Goal: Information Seeking & Learning: Learn about a topic

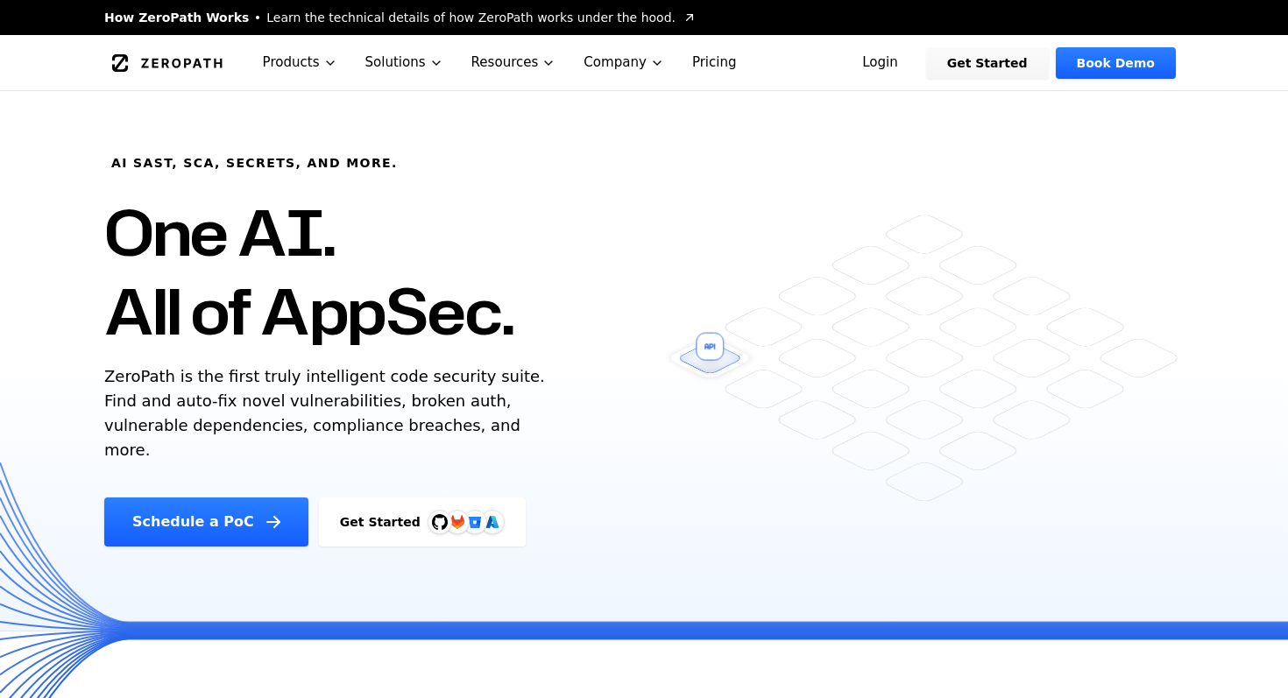
scroll to position [571, 0]
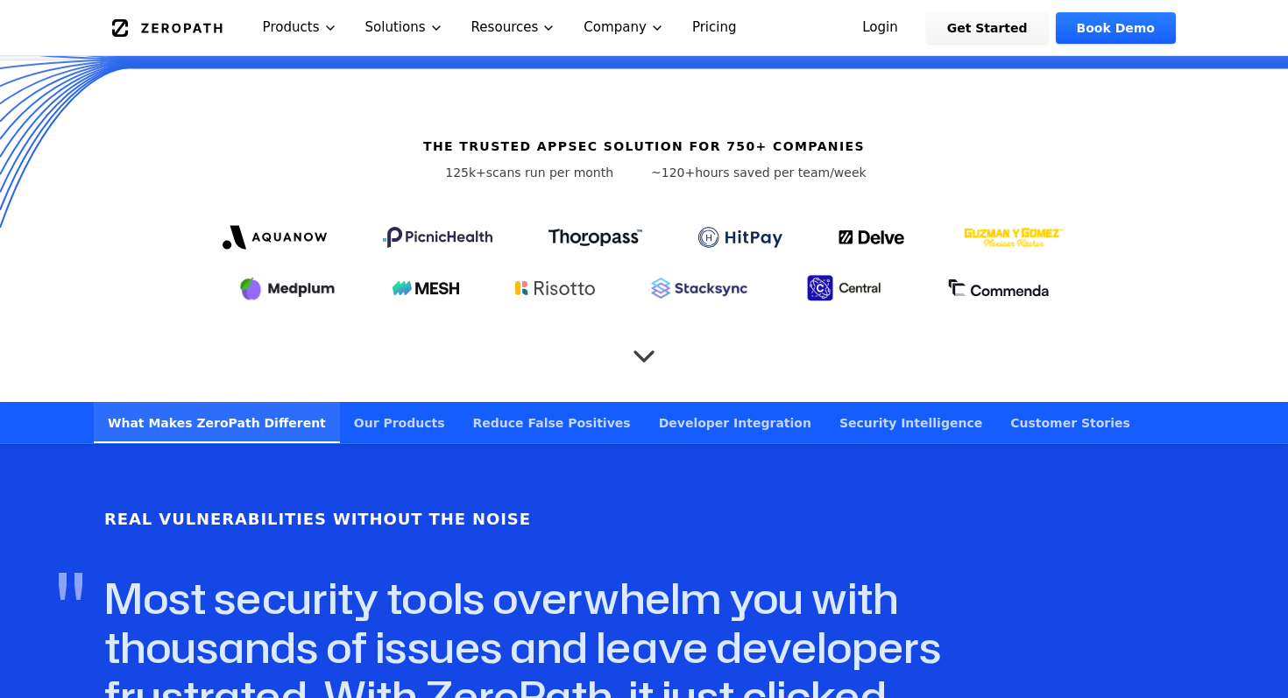
click at [996, 402] on link "Customer Stories" at bounding box center [1070, 422] width 148 height 41
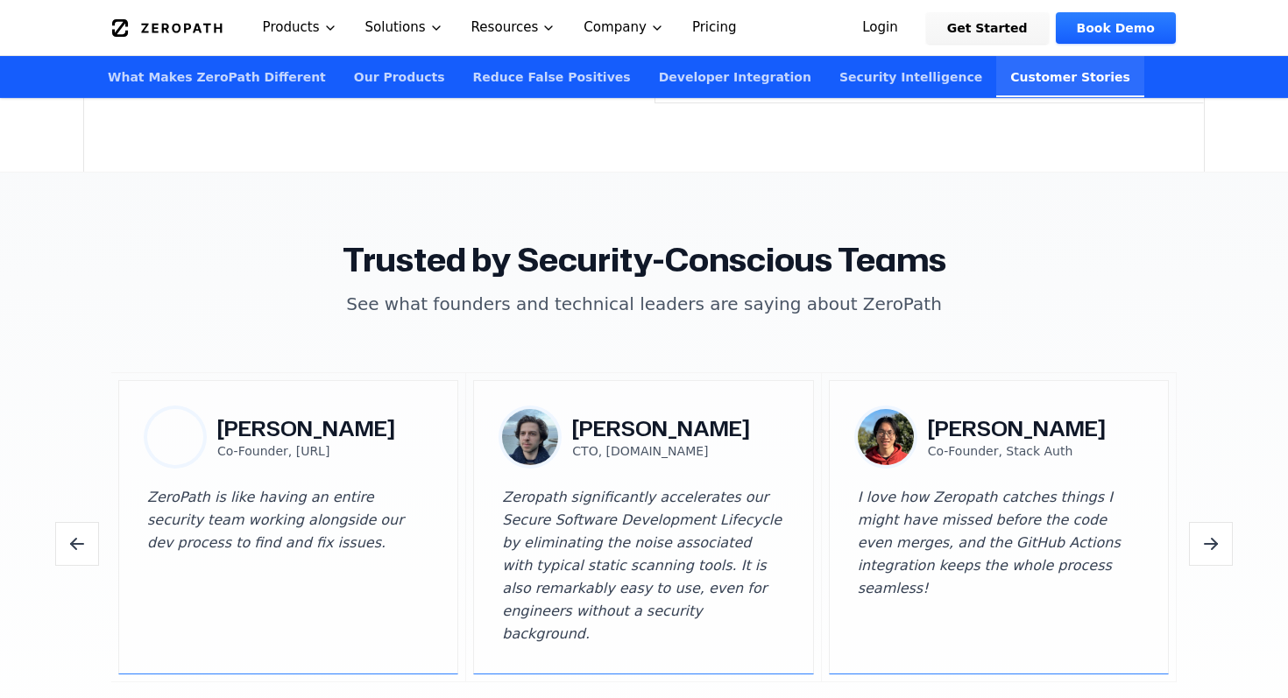
scroll to position [5030, 0]
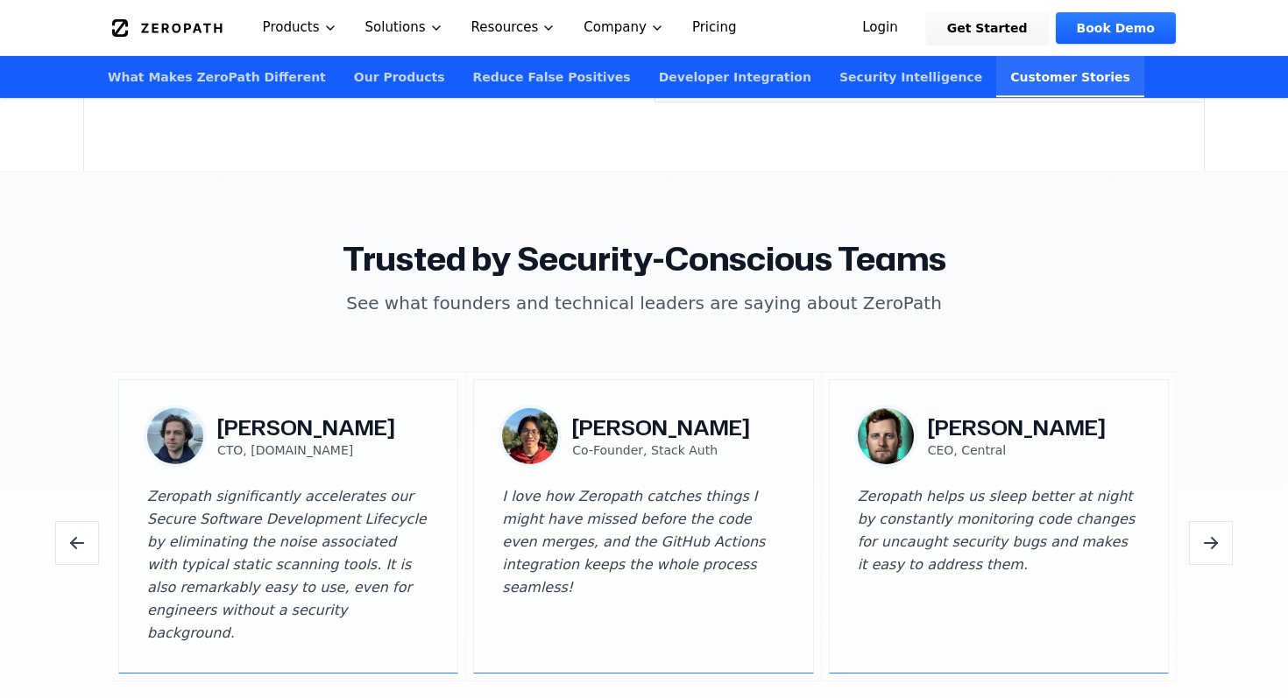
click at [611, 669] on section "Trusted by Security-Conscious Teams See what founders and technical leaders are…" at bounding box center [644, 478] width 1288 height 613
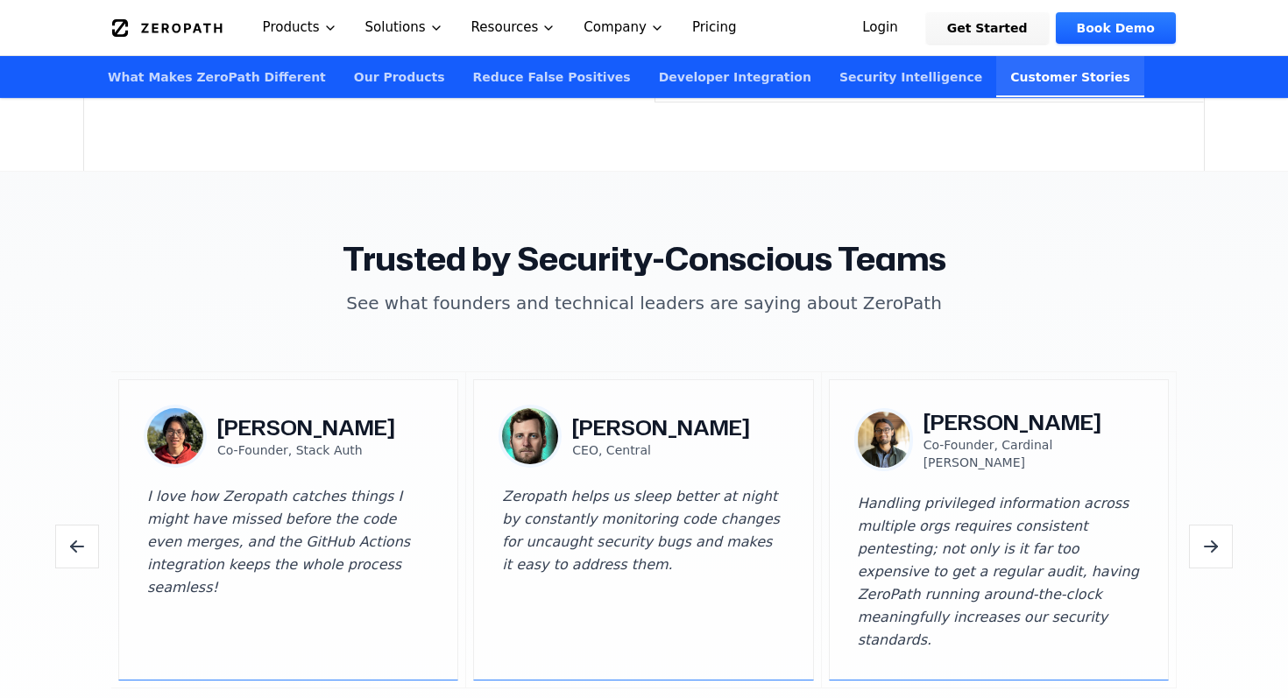
copy p "Stack Auth"
drag, startPoint x: 364, startPoint y: 421, endPoint x: 292, endPoint y: 422, distance: 71.9
click at [292, 422] on div "Zai Shi Co-Founder, Stack Auth" at bounding box center [288, 436] width 282 height 56
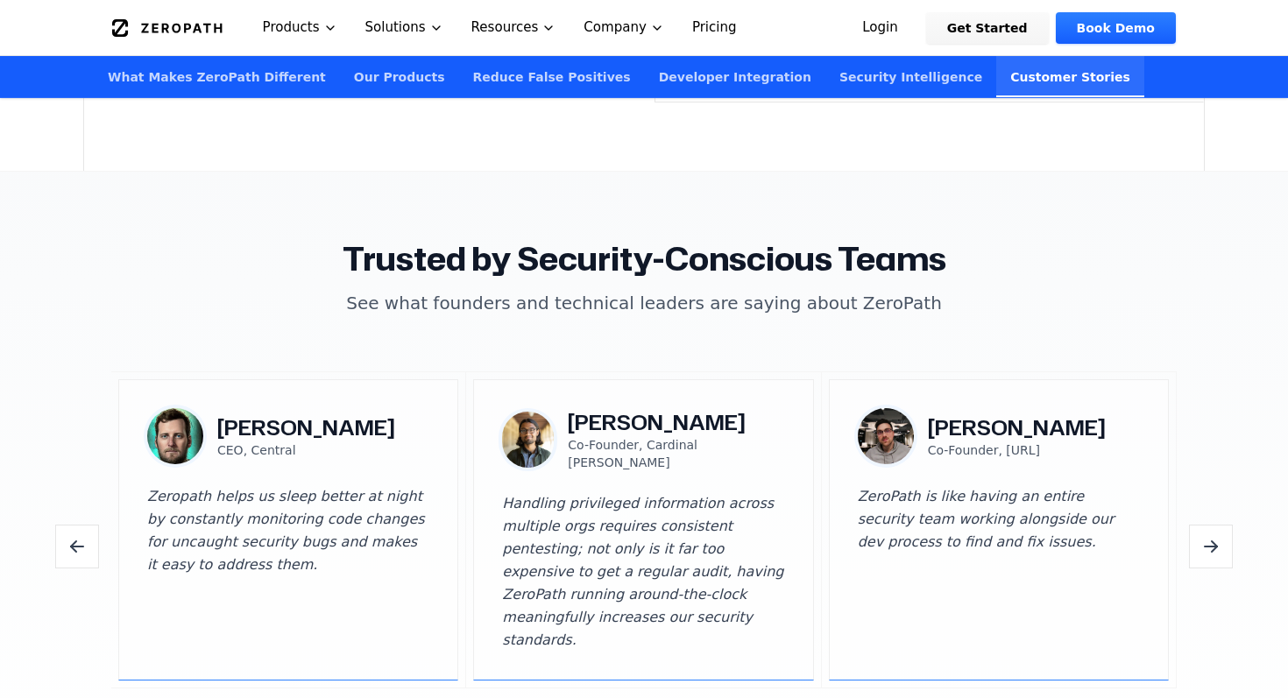
drag, startPoint x: 735, startPoint y: 452, endPoint x: 648, endPoint y: 451, distance: 86.7
click at [648, 451] on p "Co-Founder, Cardinal [PERSON_NAME]" at bounding box center [676, 453] width 216 height 35
copy p "Cardinal Grey"
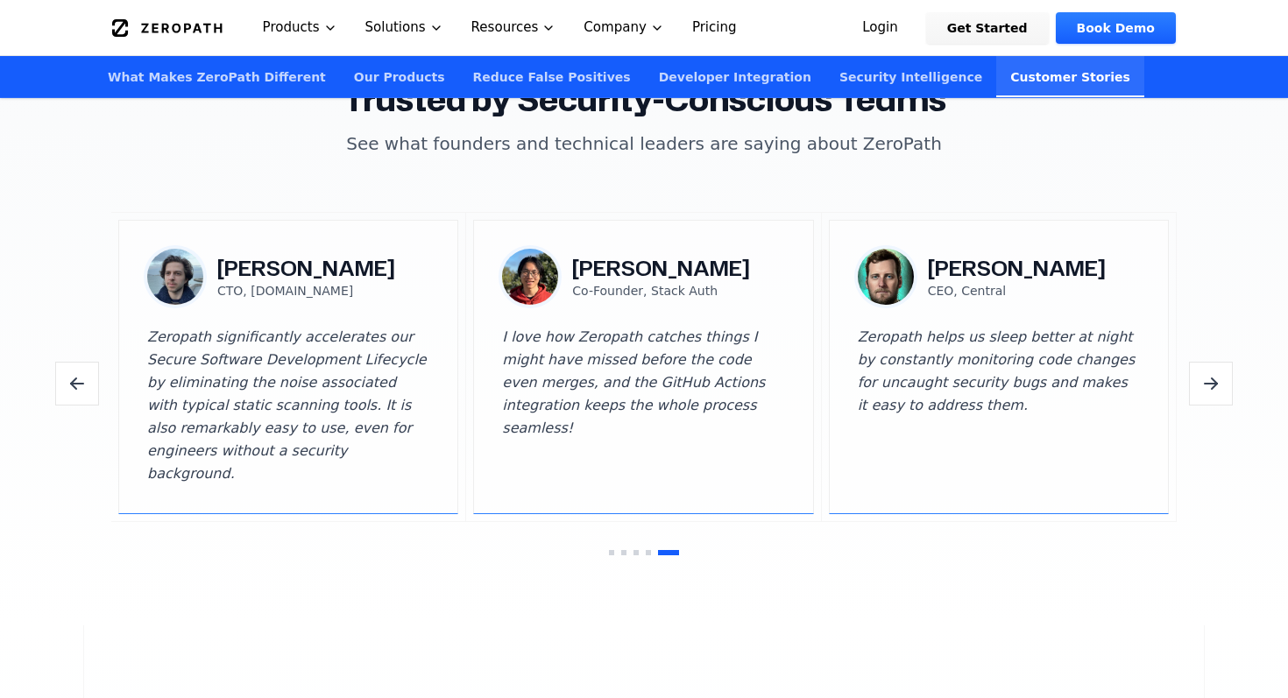
scroll to position [5187, 0]
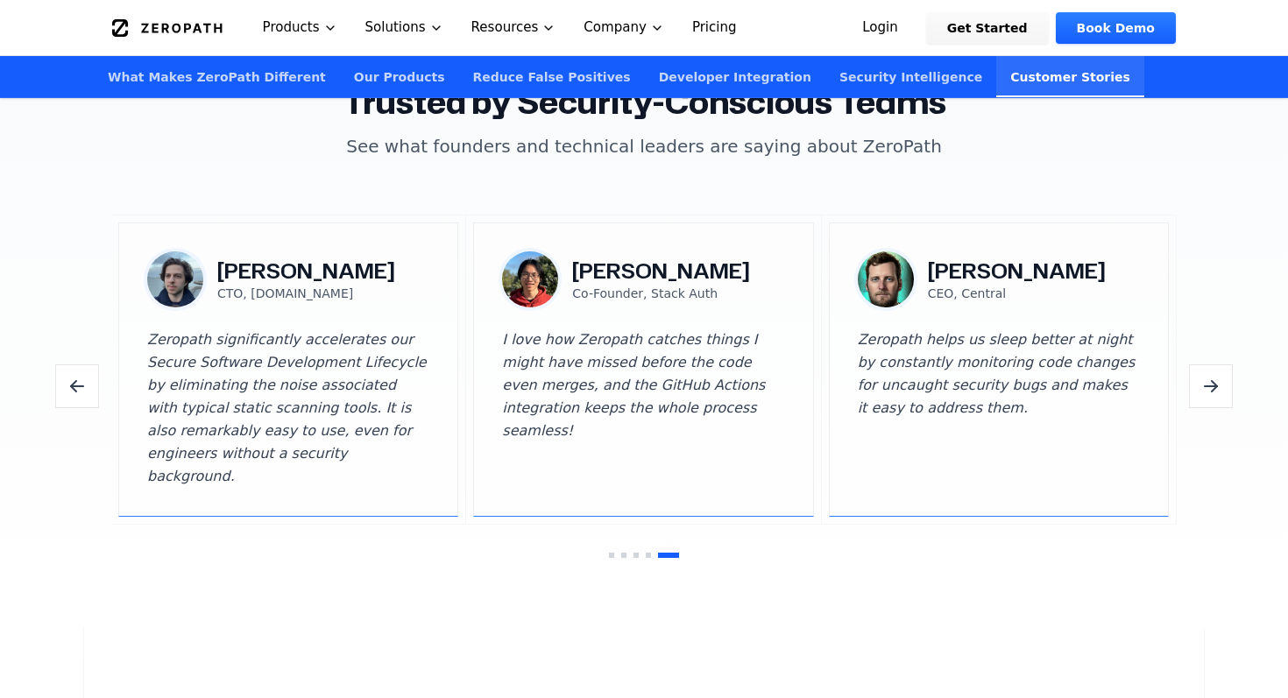
click at [190, 263] on img at bounding box center [175, 279] width 56 height 56
click at [276, 257] on h3 "[PERSON_NAME]" at bounding box center [306, 271] width 178 height 28
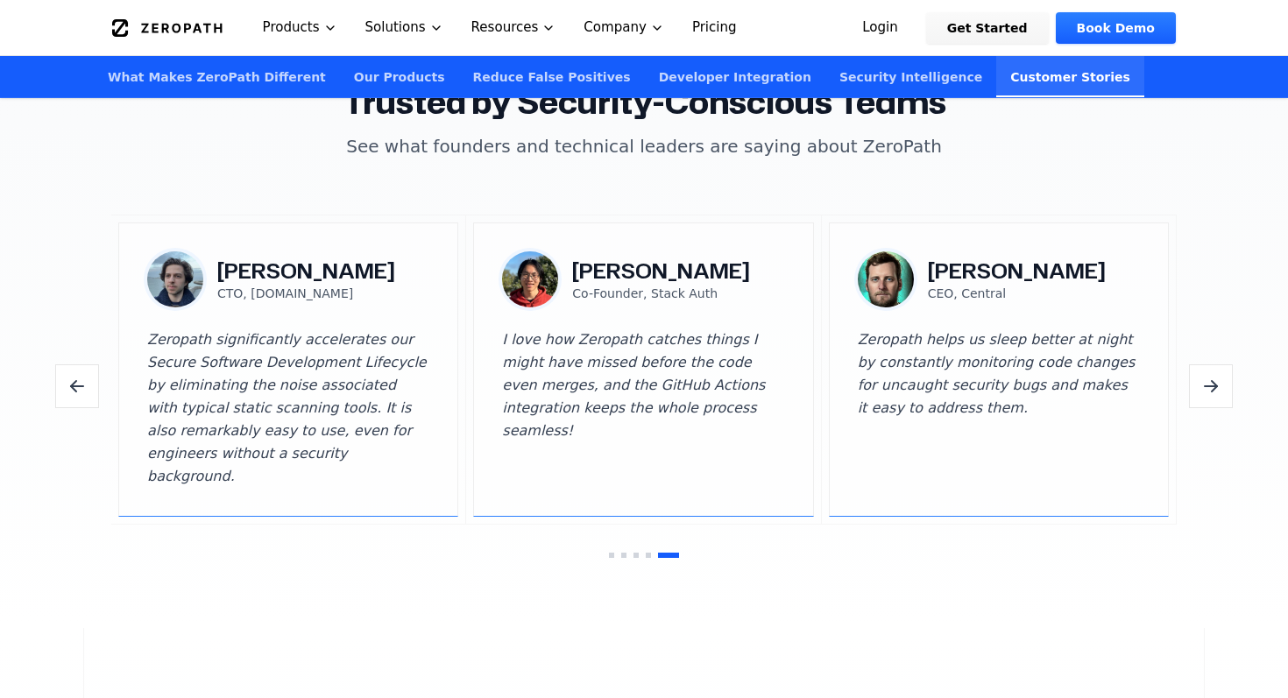
copy h3 "[PERSON_NAME]"
drag, startPoint x: 347, startPoint y: 274, endPoint x: 251, endPoint y: 273, distance: 96.4
click at [251, 285] on p "CTO, [DOMAIN_NAME]" at bounding box center [306, 294] width 178 height 18
copy p "Commenda.io"
click at [355, 564] on section "Trusted by Security-Conscious Teams See what founders and technical leaders are…" at bounding box center [644, 321] width 1288 height 613
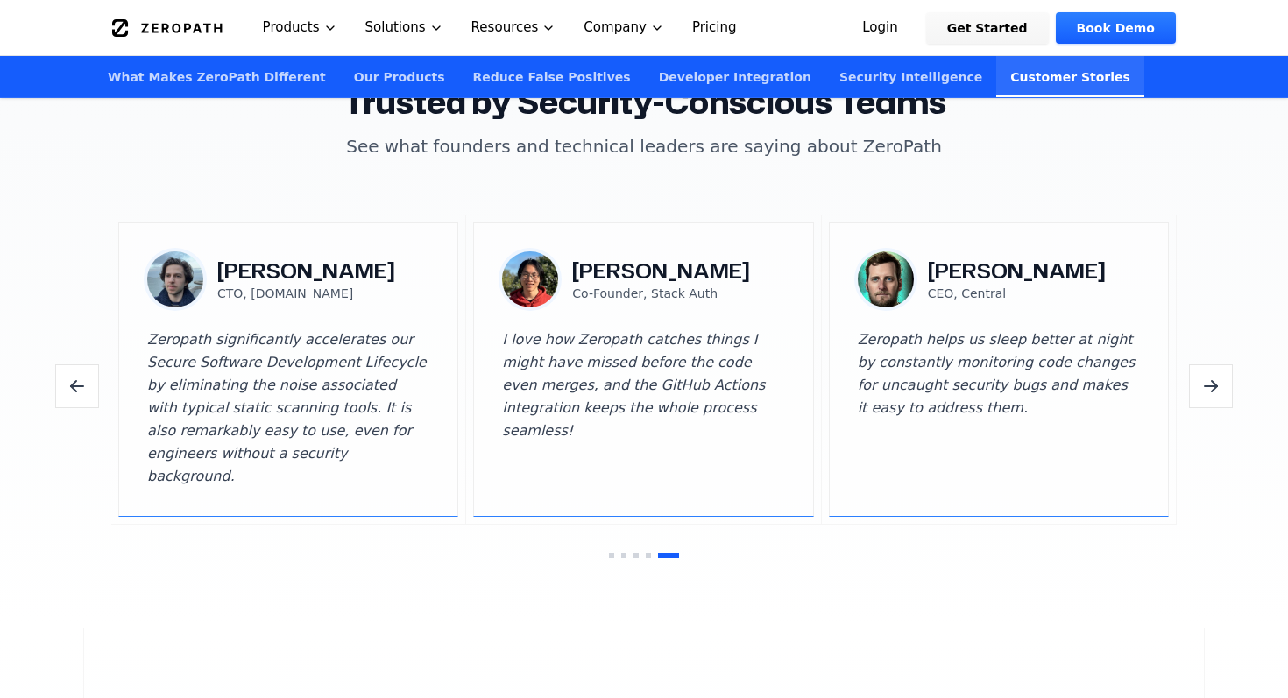
click at [1214, 381] on icon "Next testimonials" at bounding box center [1214, 383] width 5 height 5
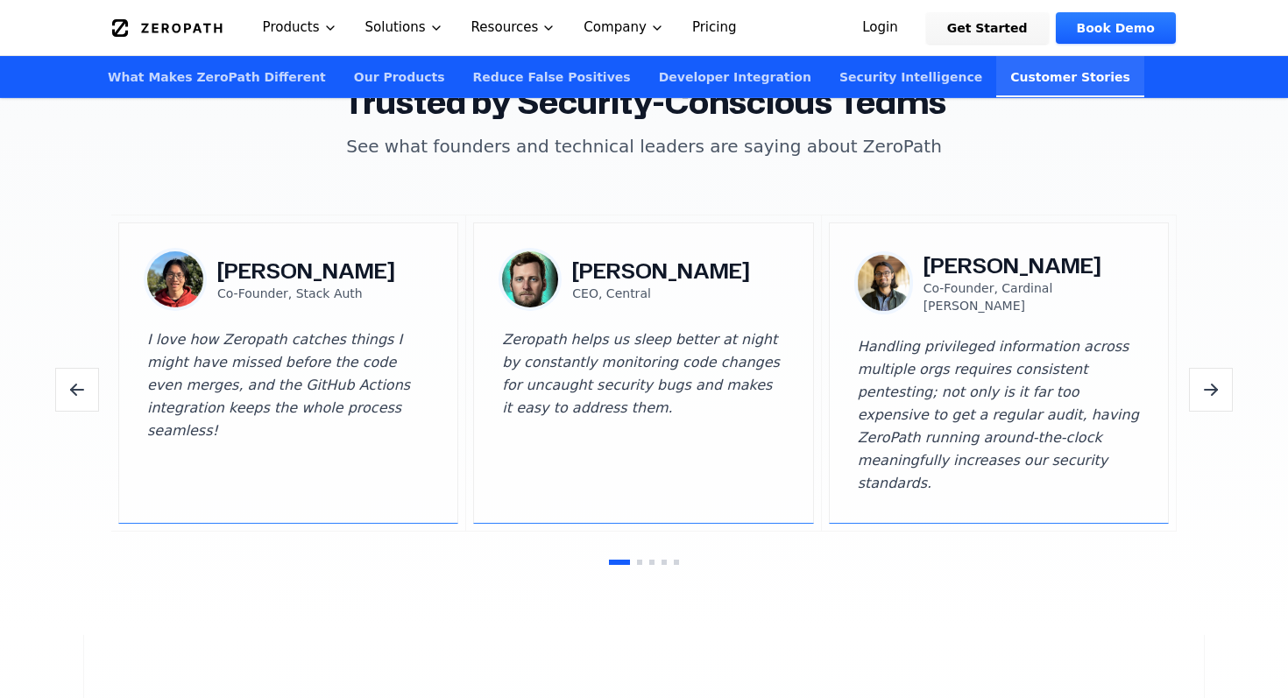
click at [1187, 357] on div "Trusted by Security-Conscious Teams See what founders and technical leaders are…" at bounding box center [644, 325] width 1122 height 480
click at [1208, 379] on icon "Next testimonials" at bounding box center [1210, 389] width 21 height 21
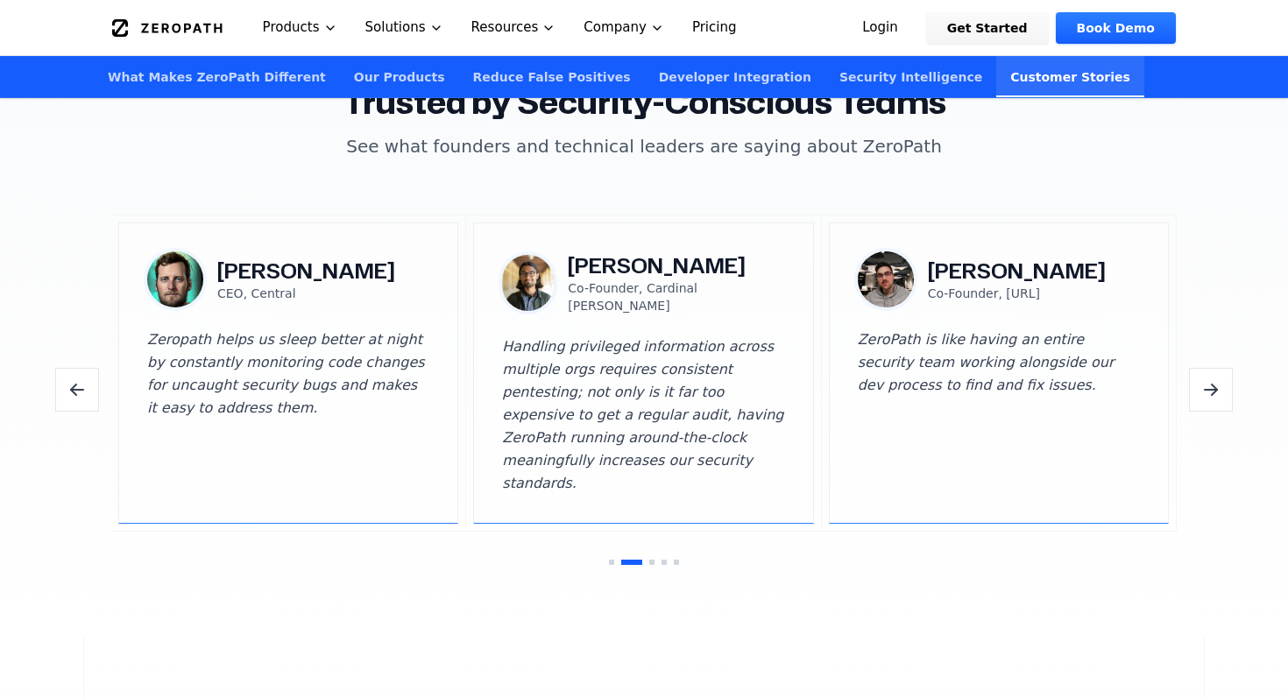
drag, startPoint x: 1066, startPoint y: 267, endPoint x: 1001, endPoint y: 266, distance: 65.7
click at [1001, 285] on p "Co-Founder, [URL]" at bounding box center [1017, 294] width 178 height 18
copy p "BRX.AI"
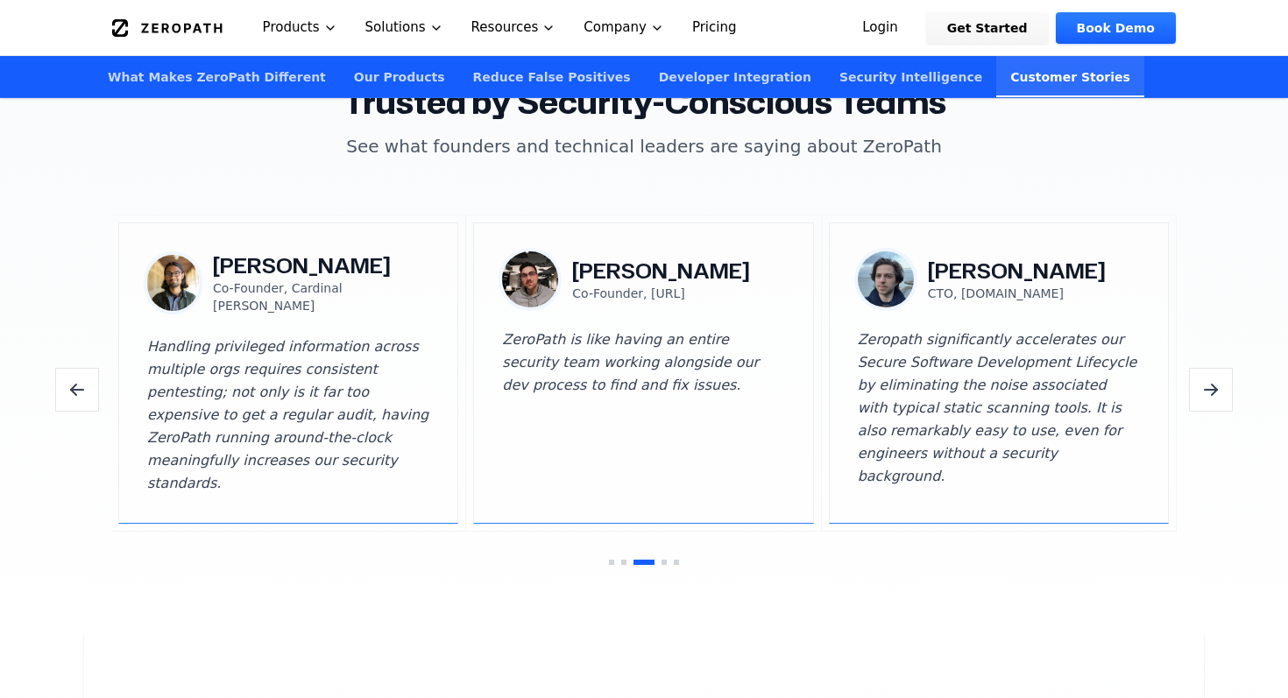
click at [1195, 368] on button "Next testimonials" at bounding box center [1211, 390] width 44 height 44
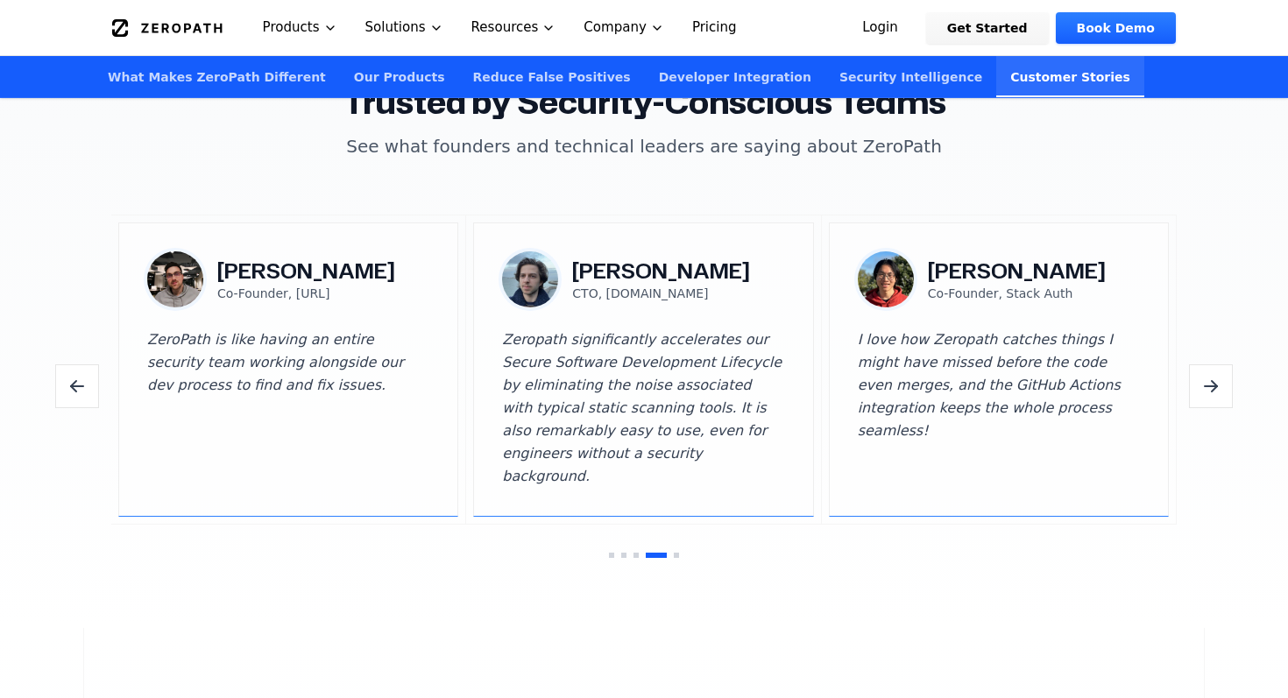
click at [1203, 376] on icon "Next testimonials" at bounding box center [1210, 386] width 21 height 21
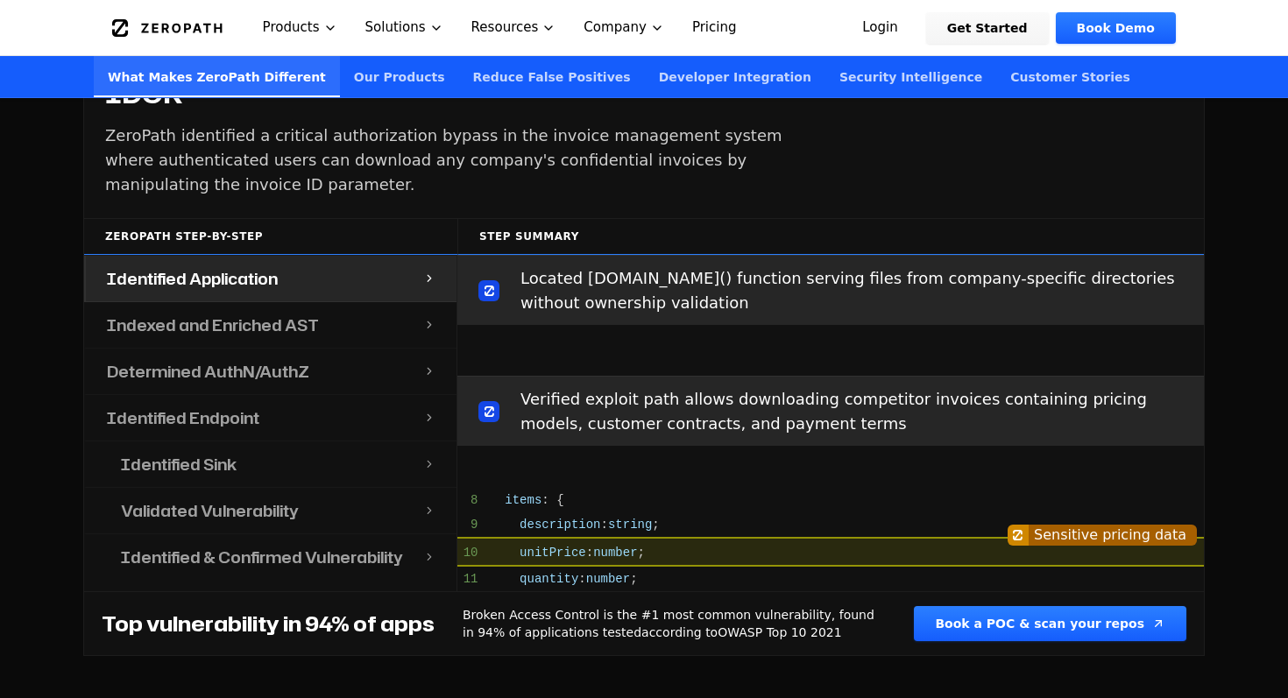
scroll to position [1581, 0]
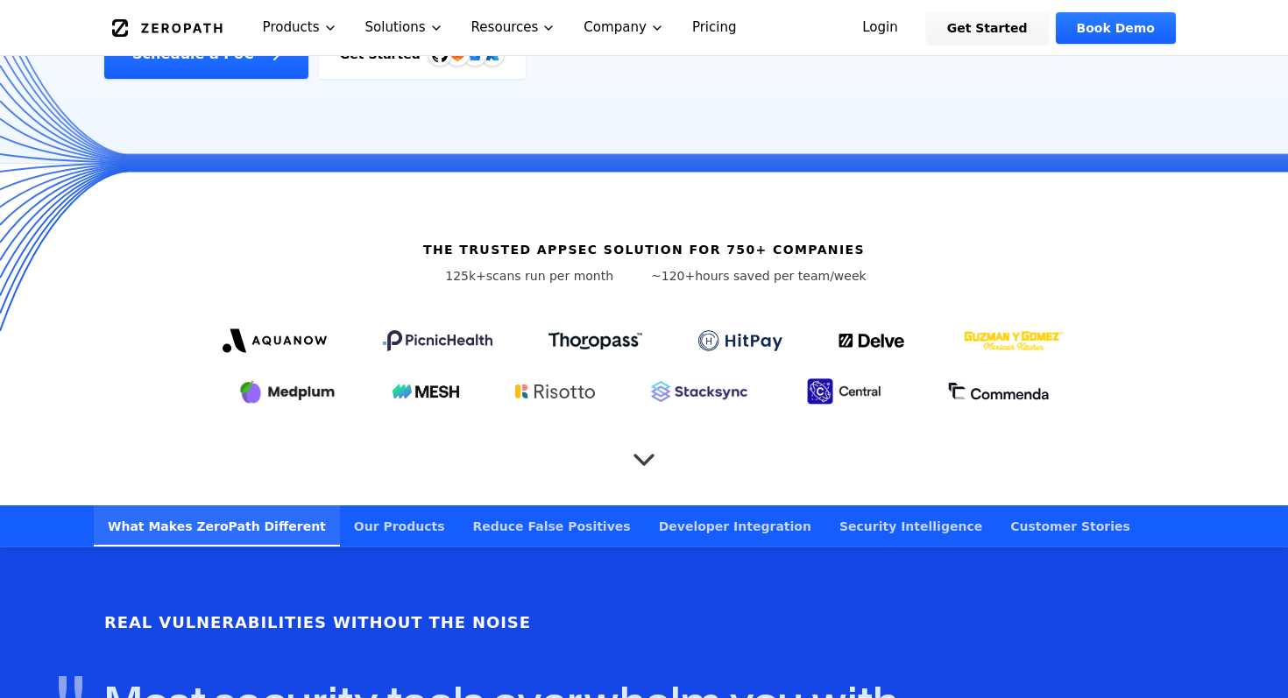
scroll to position [431, 0]
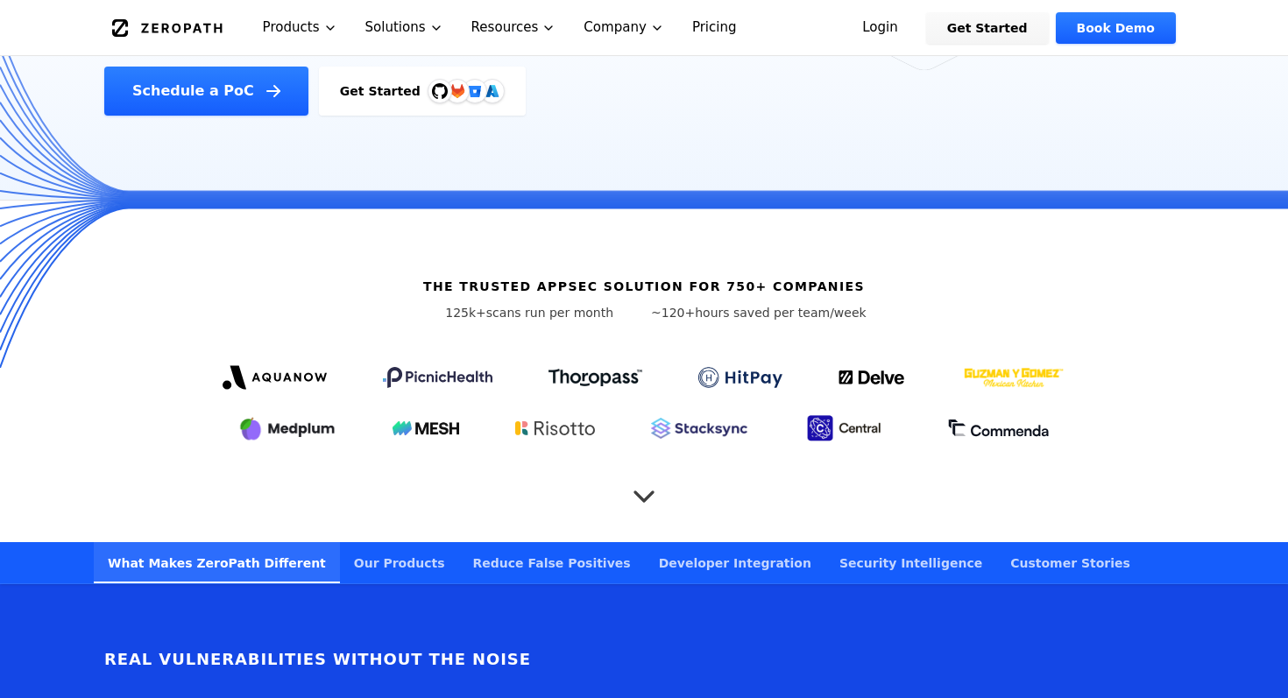
click at [641, 471] on icon "Scroll to next section" at bounding box center [643, 488] width 35 height 35
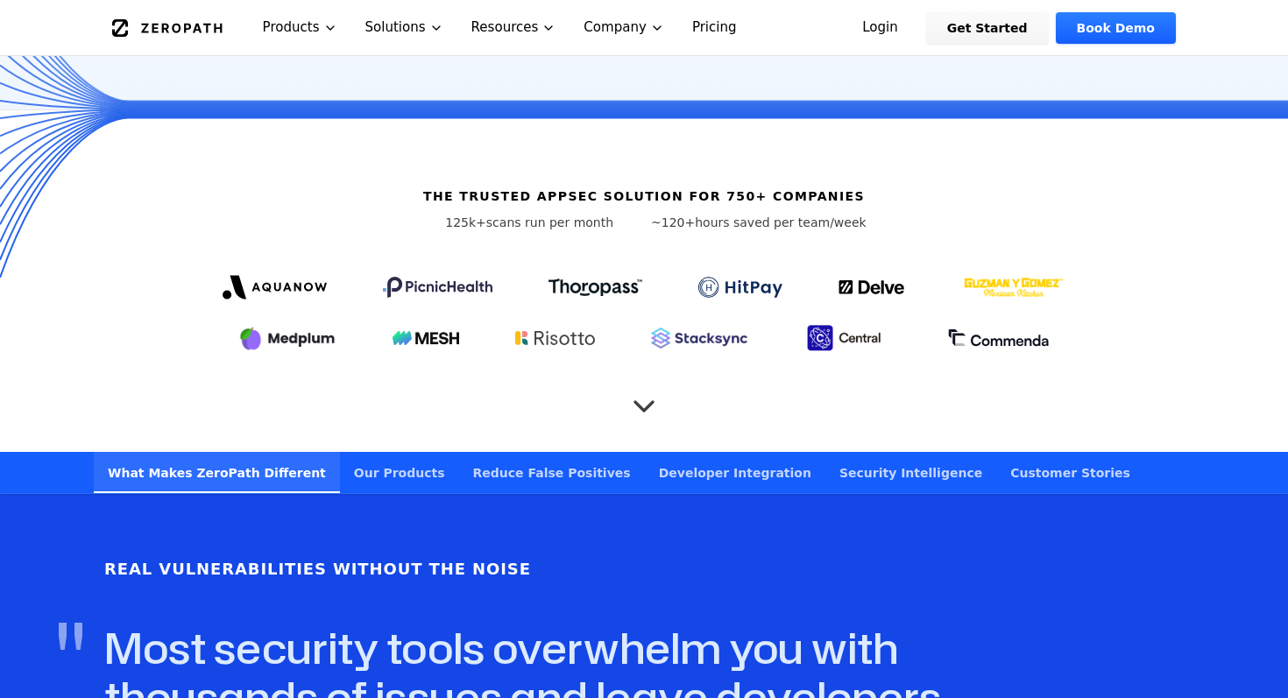
scroll to position [458, 0]
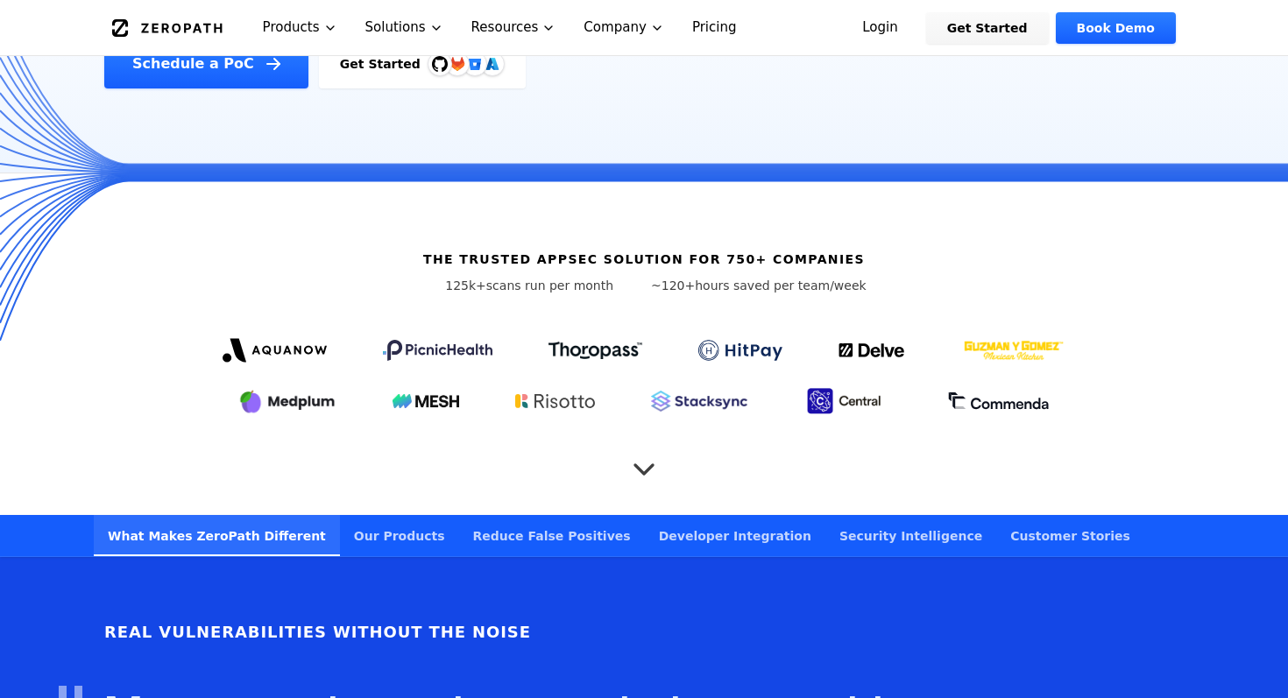
drag, startPoint x: 205, startPoint y: 334, endPoint x: 351, endPoint y: 334, distance: 146.3
click at [351, 334] on div at bounding box center [643, 373] width 1009 height 88
click at [639, 445] on icon "Scroll to next section" at bounding box center [643, 461] width 35 height 35
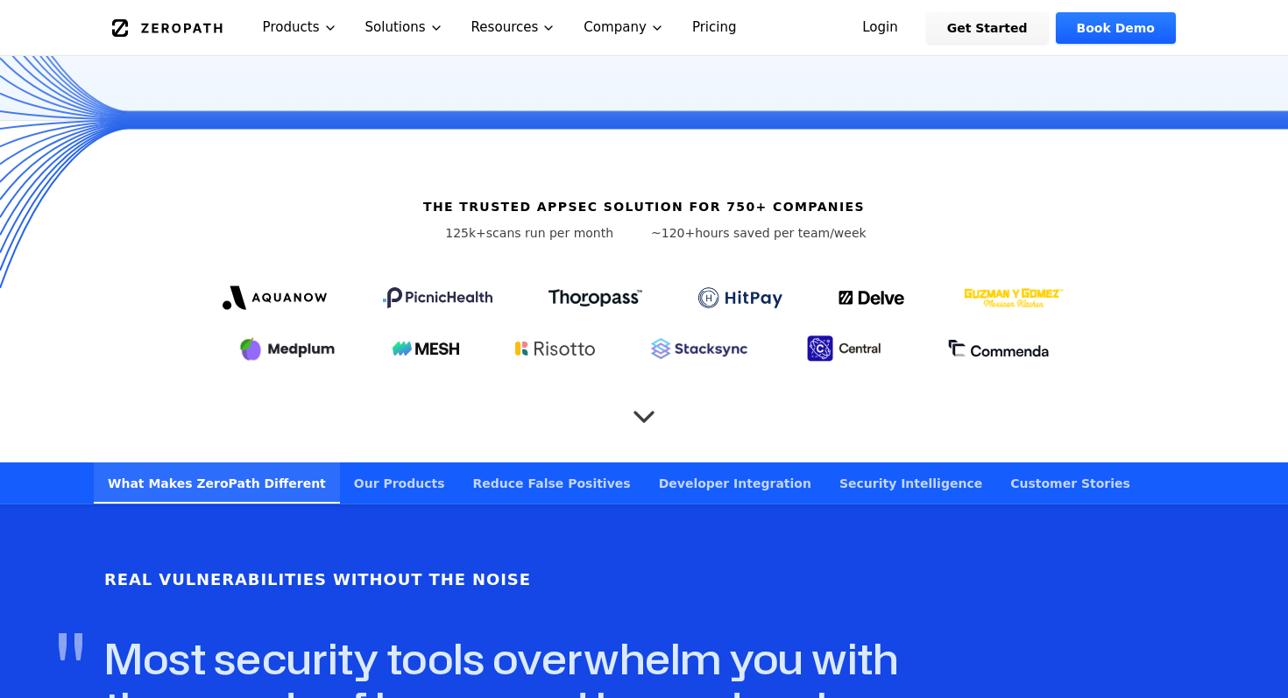
scroll to position [518, 0]
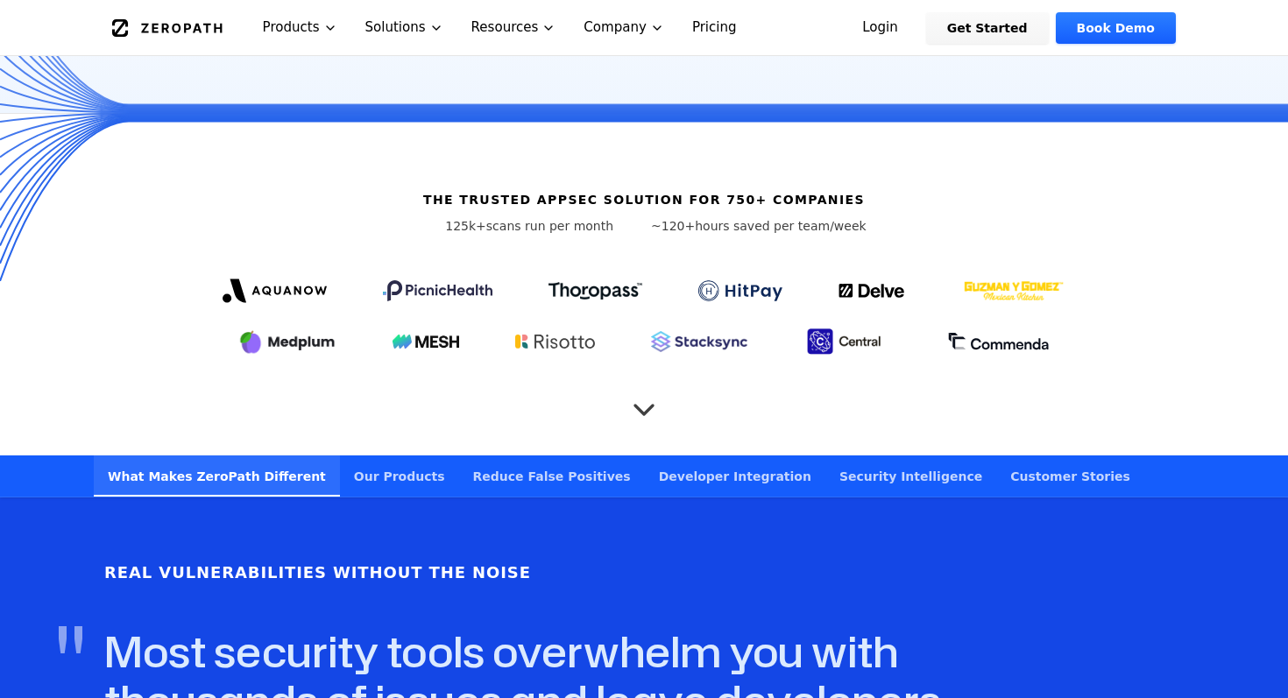
click at [640, 385] on icon "Scroll to next section" at bounding box center [643, 401] width 35 height 35
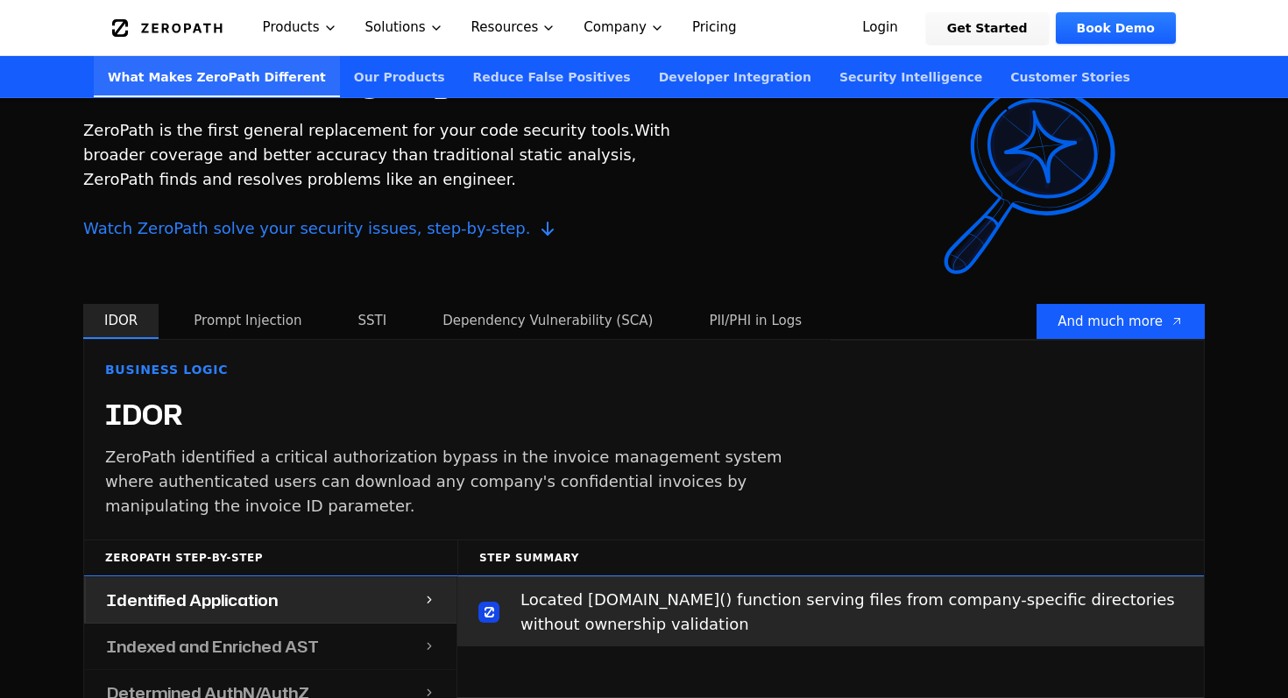
scroll to position [1902, 0]
